Goal: Information Seeking & Learning: Learn about a topic

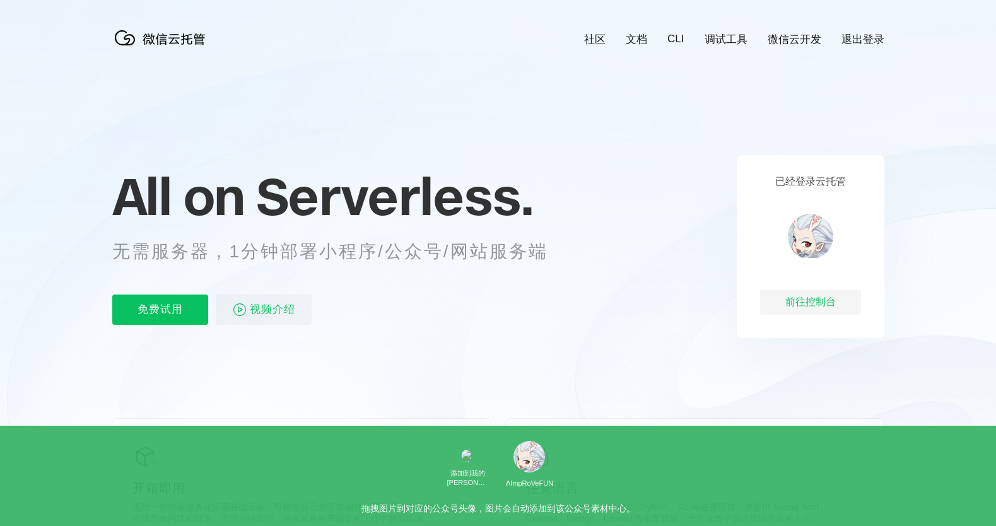
scroll to position [0, 2244]
click at [452, 377] on icon at bounding box center [499, 341] width 1212 height 682
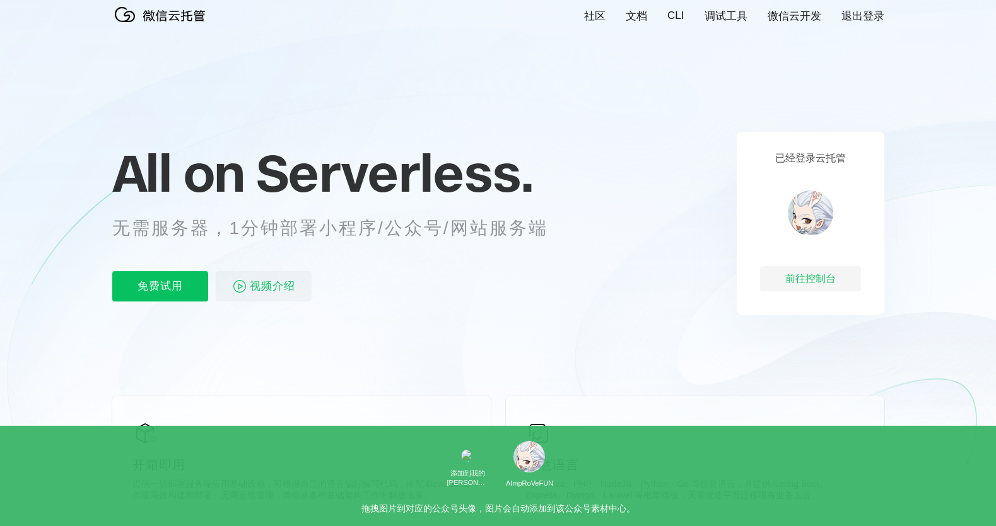
scroll to position [13, 0]
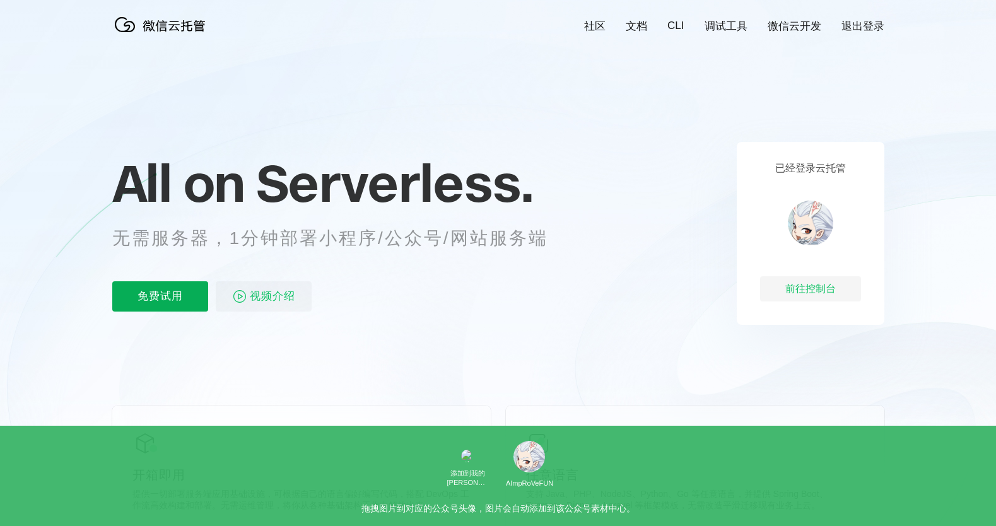
click at [162, 295] on p "免费试用" at bounding box center [160, 296] width 96 height 30
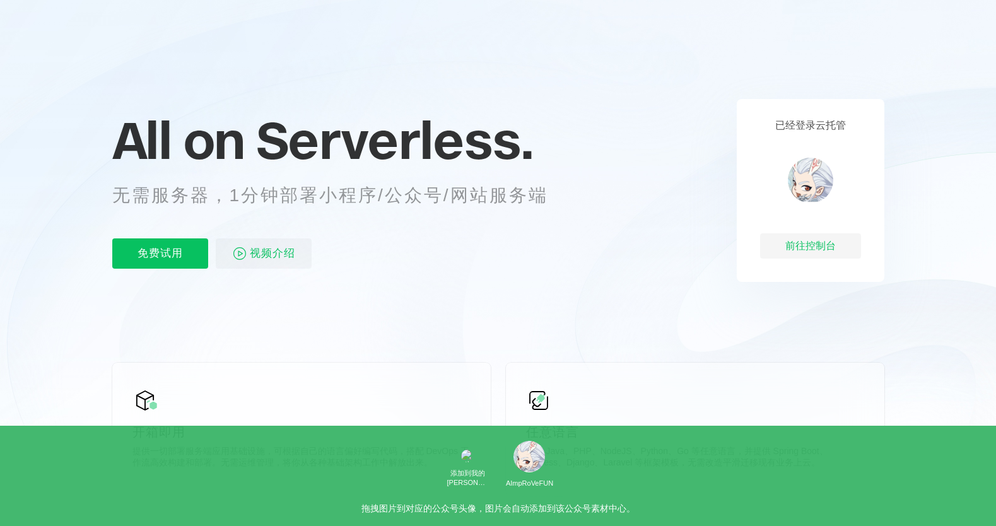
scroll to position [110, 0]
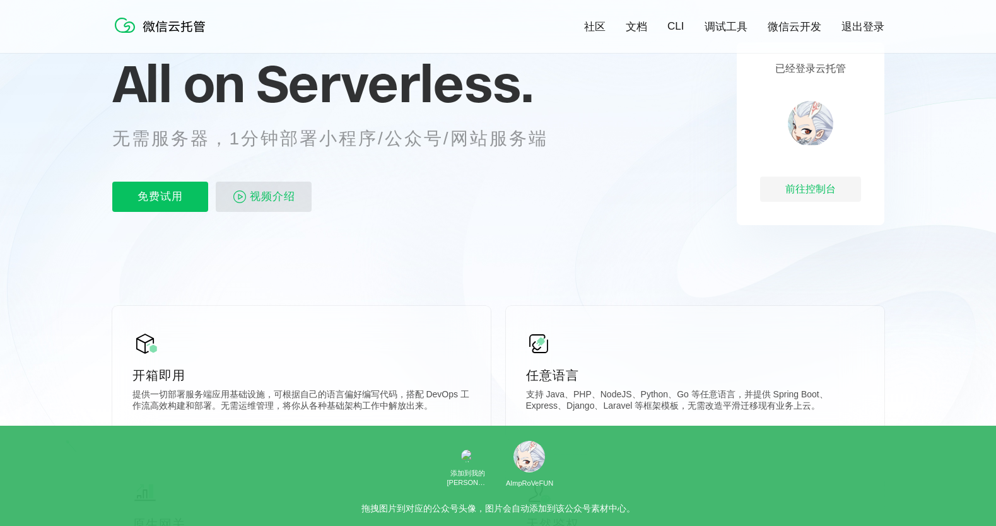
click at [274, 199] on span "视频介绍" at bounding box center [272, 197] width 45 height 30
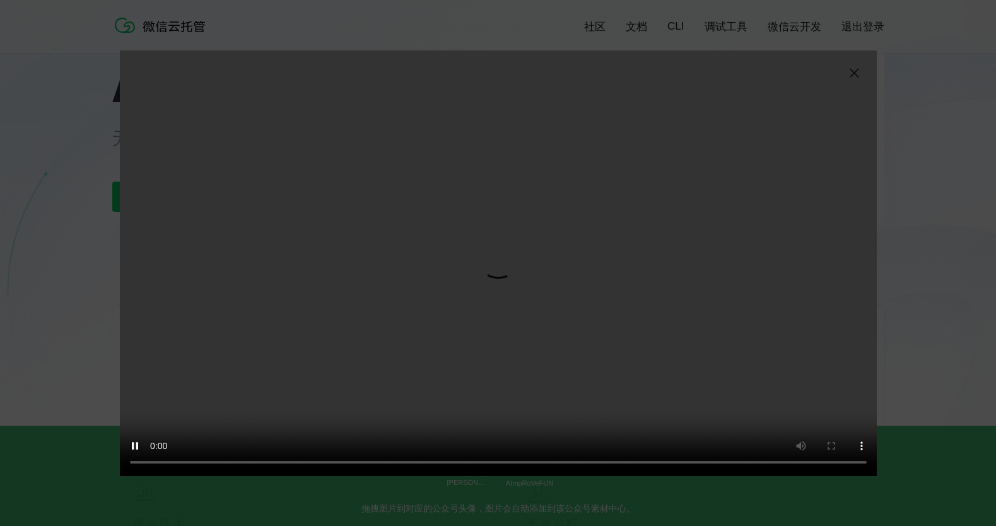
click at [856, 72] on img at bounding box center [854, 73] width 15 height 15
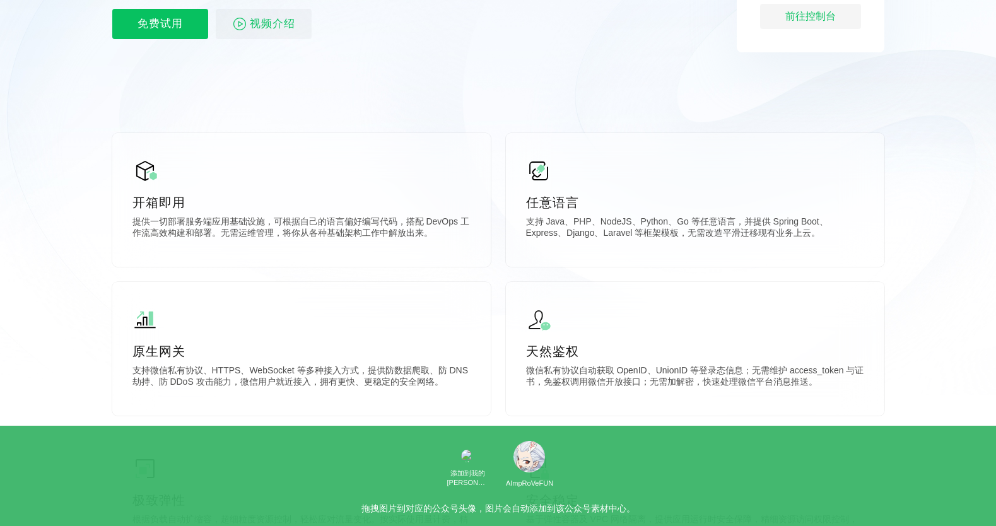
scroll to position [0, 0]
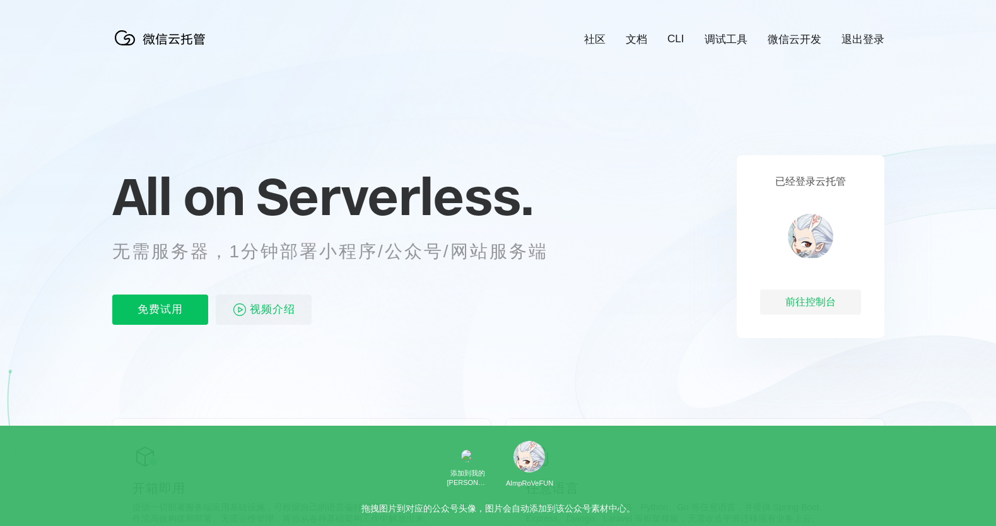
click at [640, 39] on link "文档" at bounding box center [636, 39] width 21 height 15
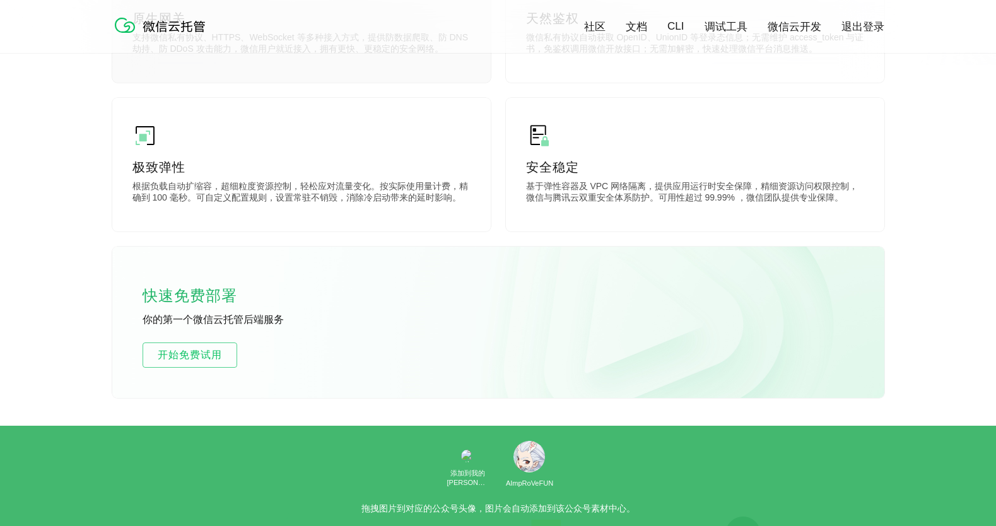
scroll to position [428, 0]
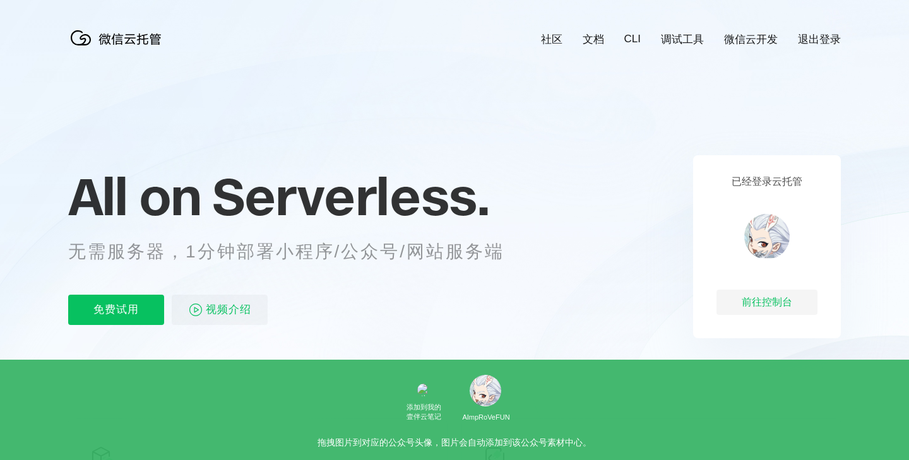
scroll to position [0, 2244]
click at [750, 38] on link "微信云开发" at bounding box center [751, 39] width 54 height 15
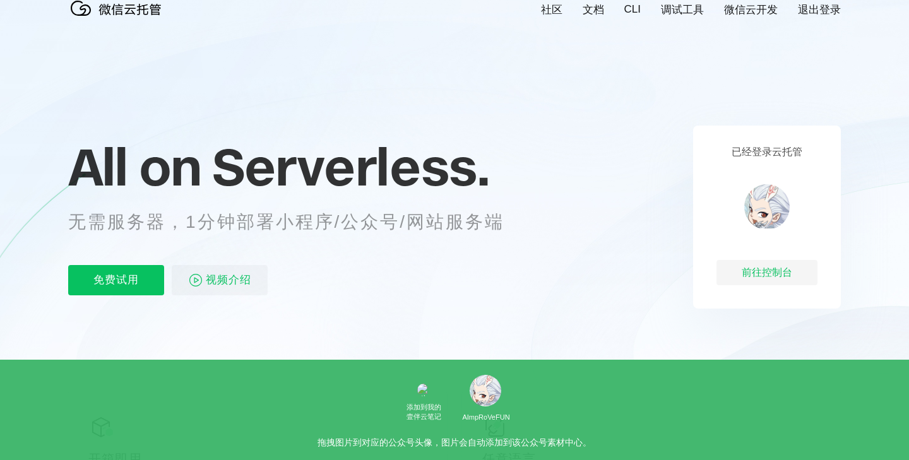
scroll to position [0, 0]
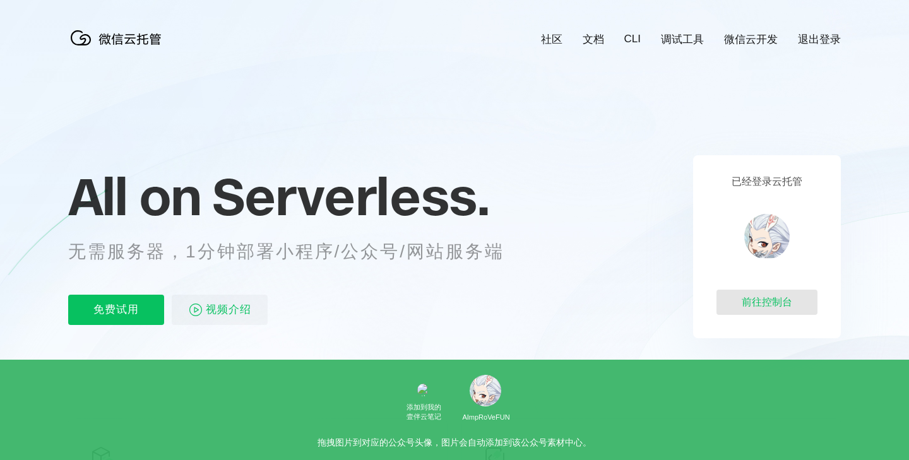
click at [758, 300] on div "前往控制台" at bounding box center [766, 302] width 101 height 25
